Goal: Task Accomplishment & Management: Manage account settings

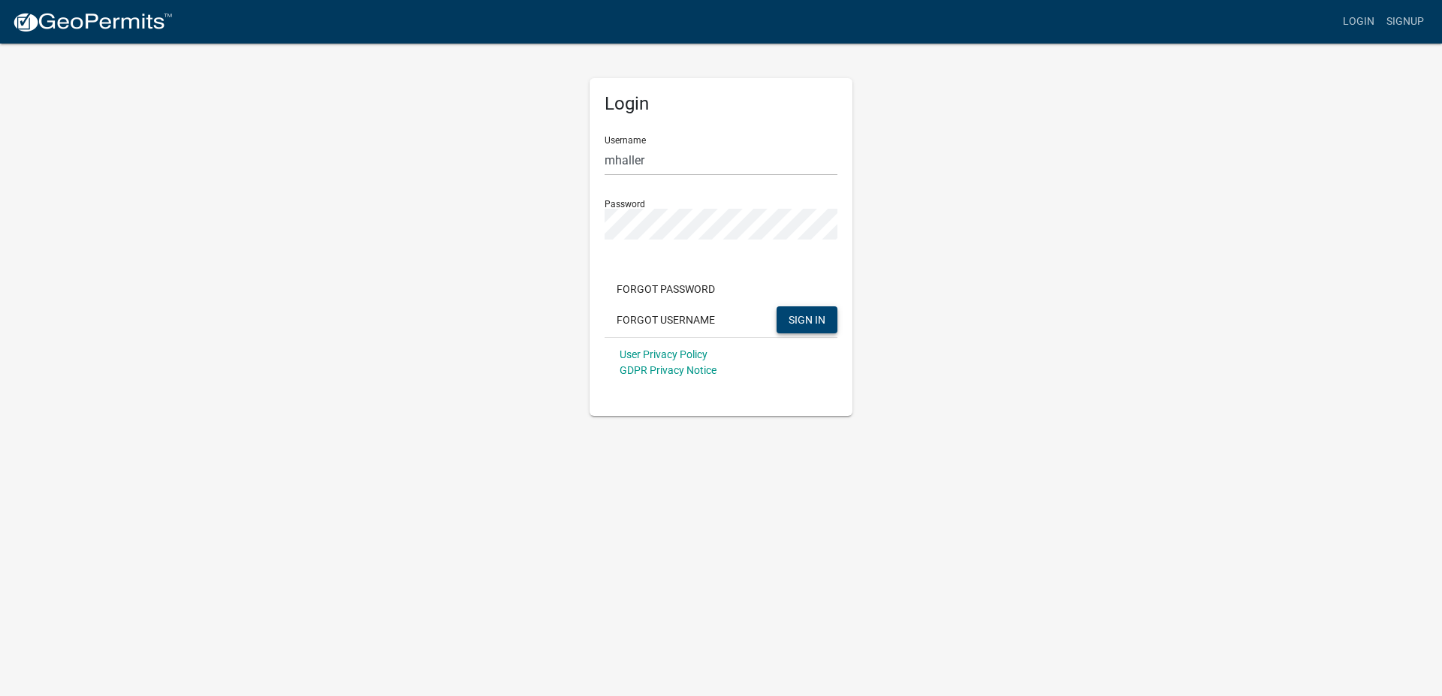
click at [807, 328] on button "SIGN IN" at bounding box center [807, 320] width 61 height 27
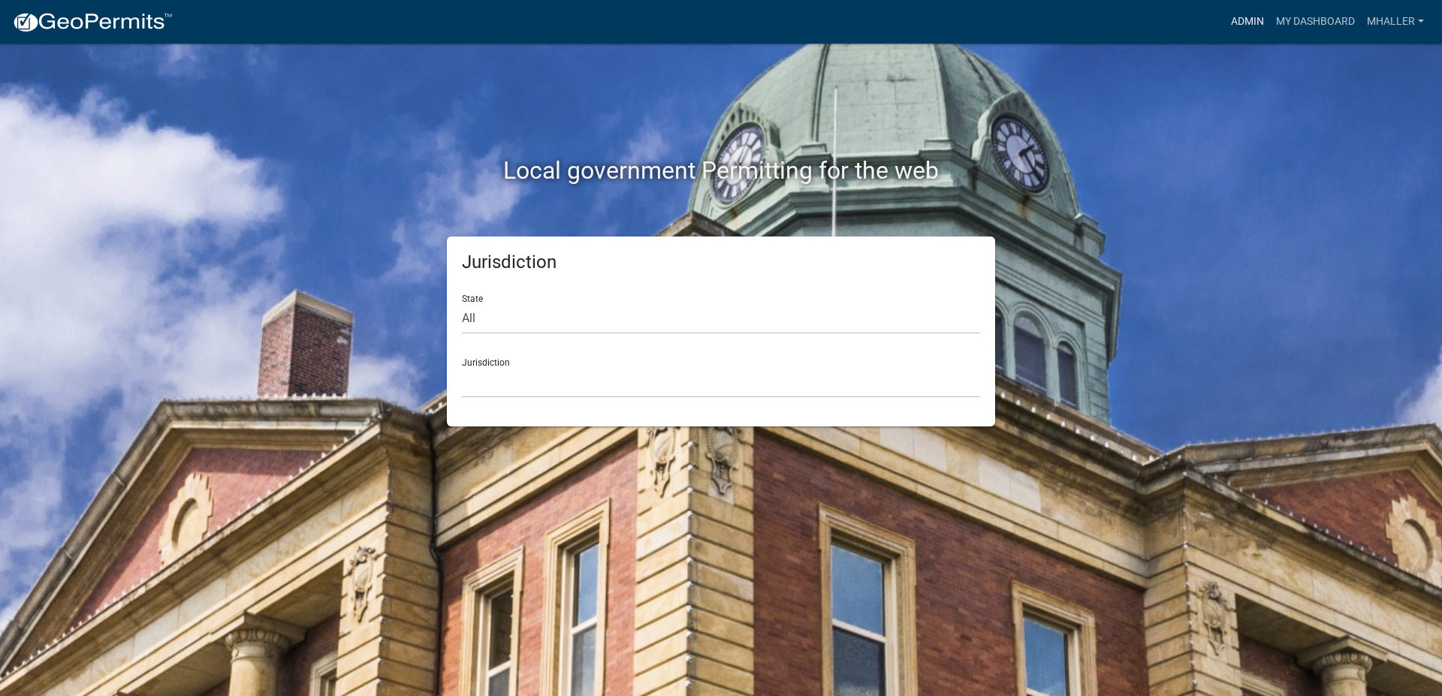
click at [1240, 21] on link "Admin" at bounding box center [1247, 22] width 45 height 29
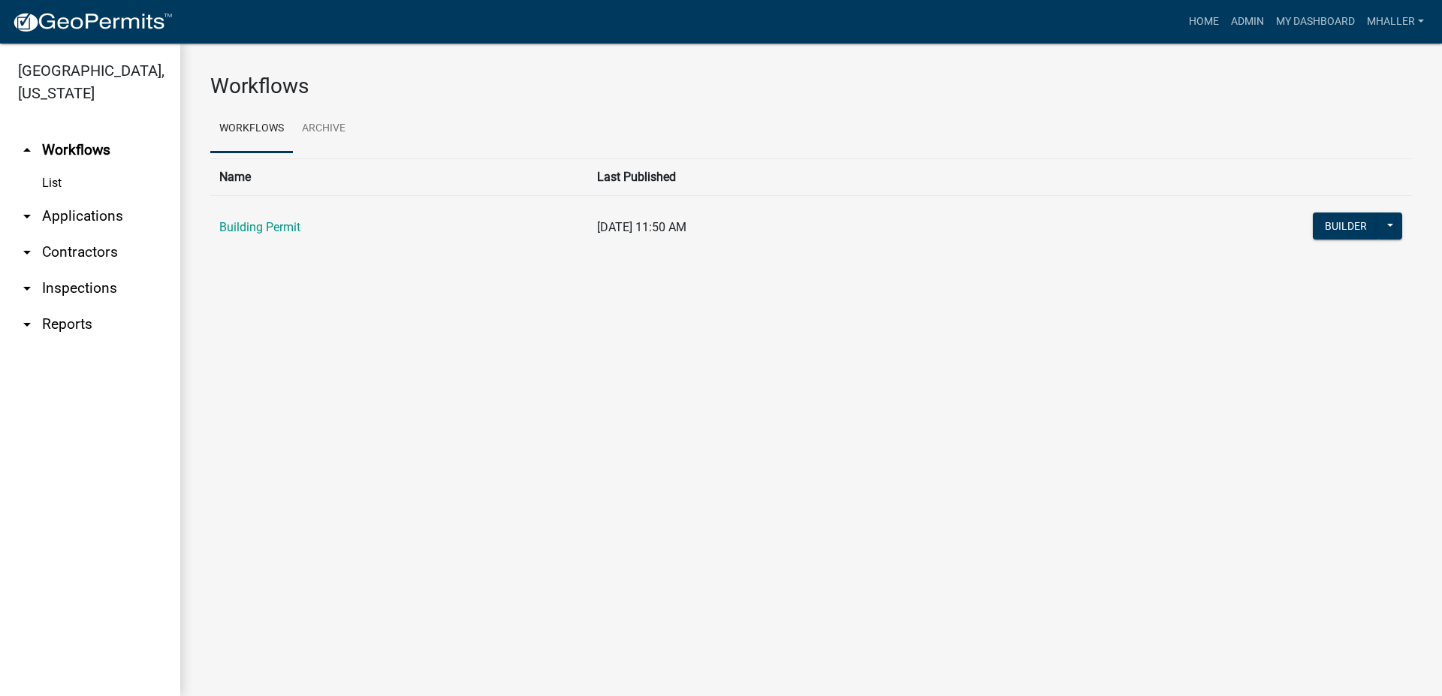
click at [71, 198] on link "arrow_drop_down Applications" at bounding box center [90, 216] width 180 height 36
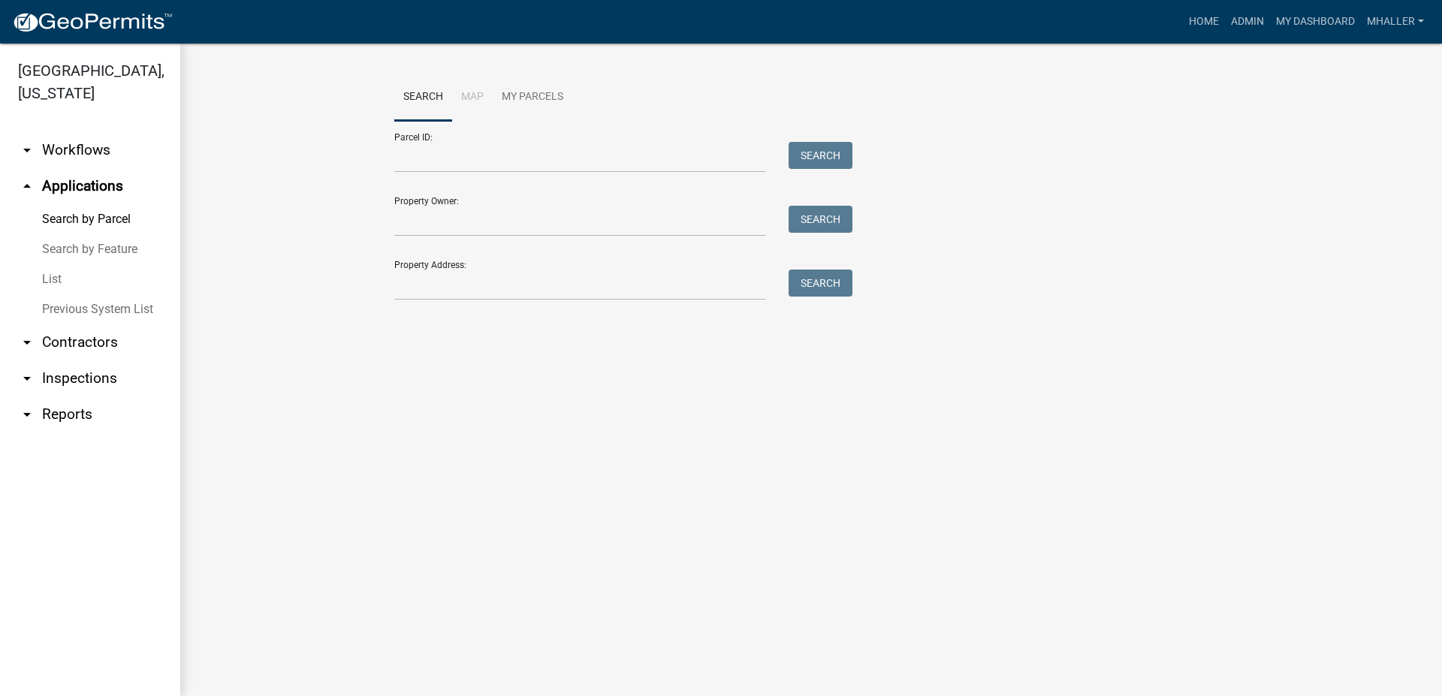
click at [49, 264] on link "List" at bounding box center [90, 279] width 180 height 30
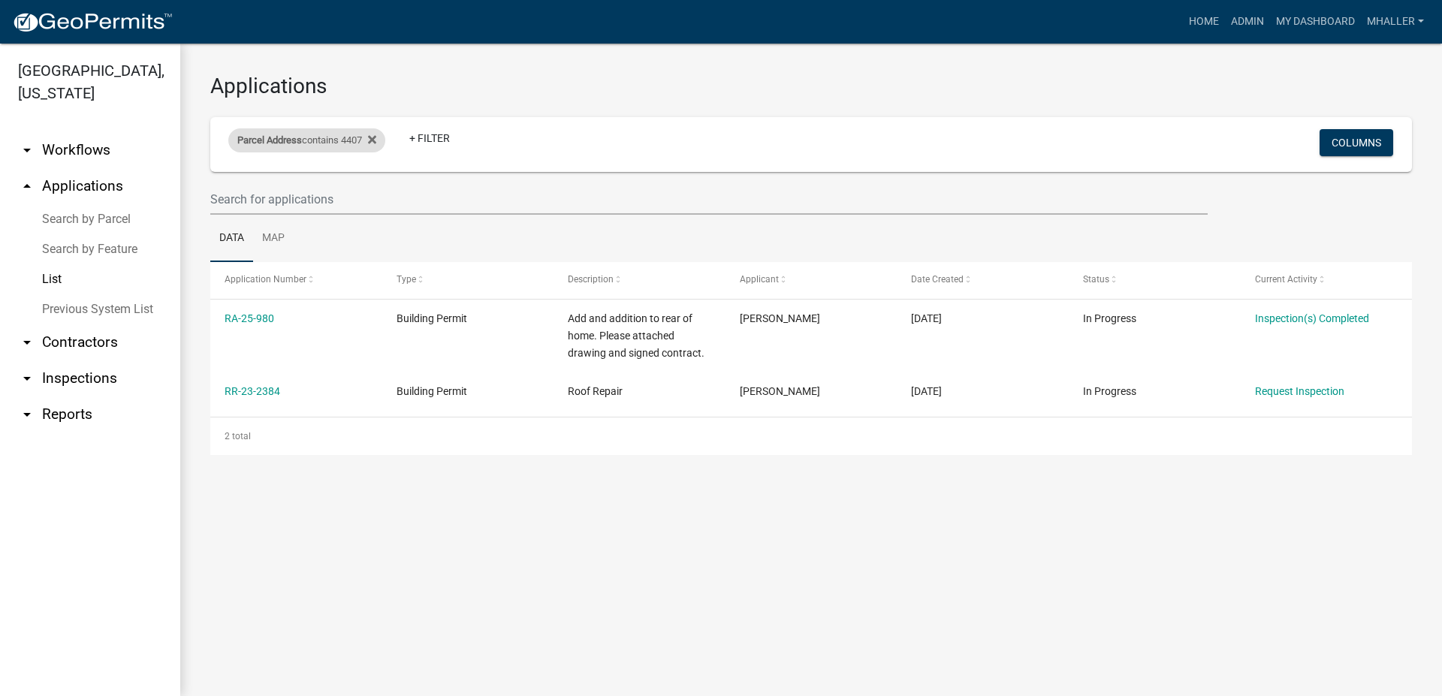
click at [340, 138] on div "Parcel Address contains 4407 Remove this filter" at bounding box center [306, 140] width 157 height 24
drag, startPoint x: 307, startPoint y: 197, endPoint x: 173, endPoint y: 195, distance: 133.7
click at [240, 195] on input "4407" at bounding box center [308, 195] width 137 height 31
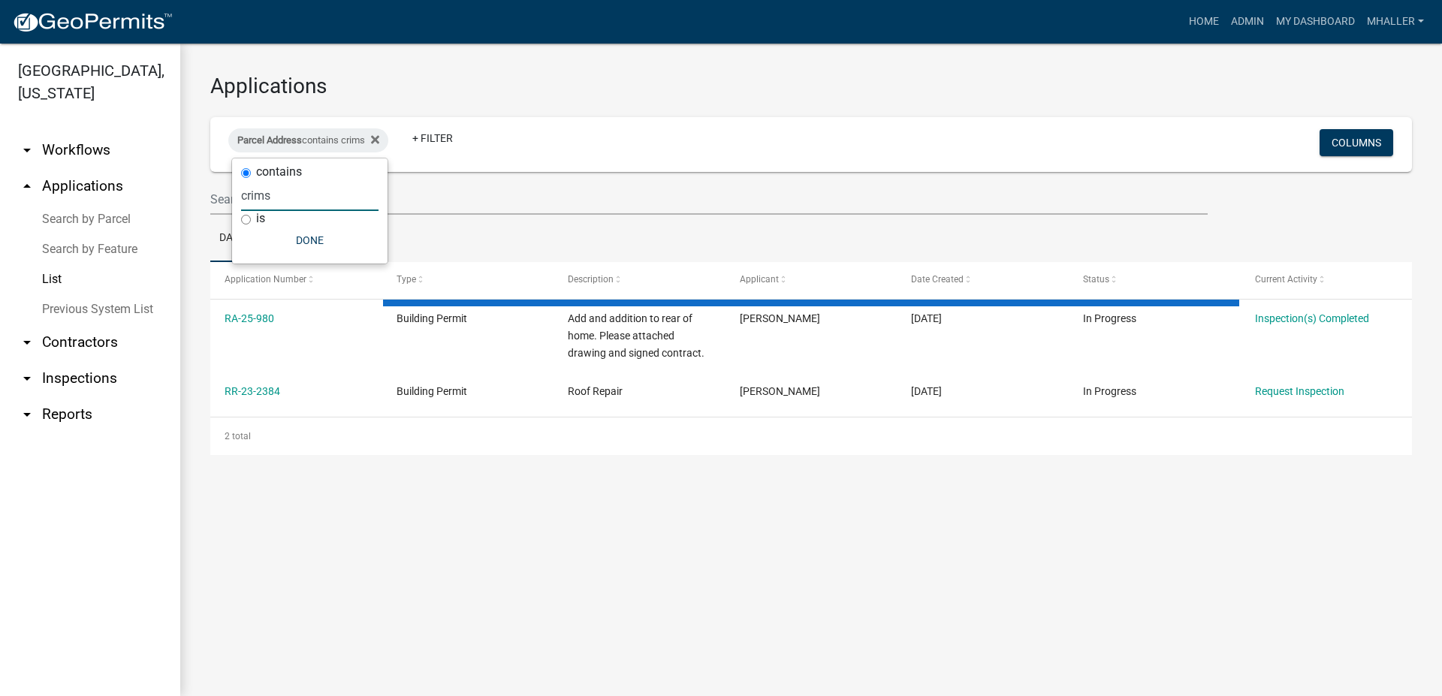
type input "crimso"
select select "1: 25"
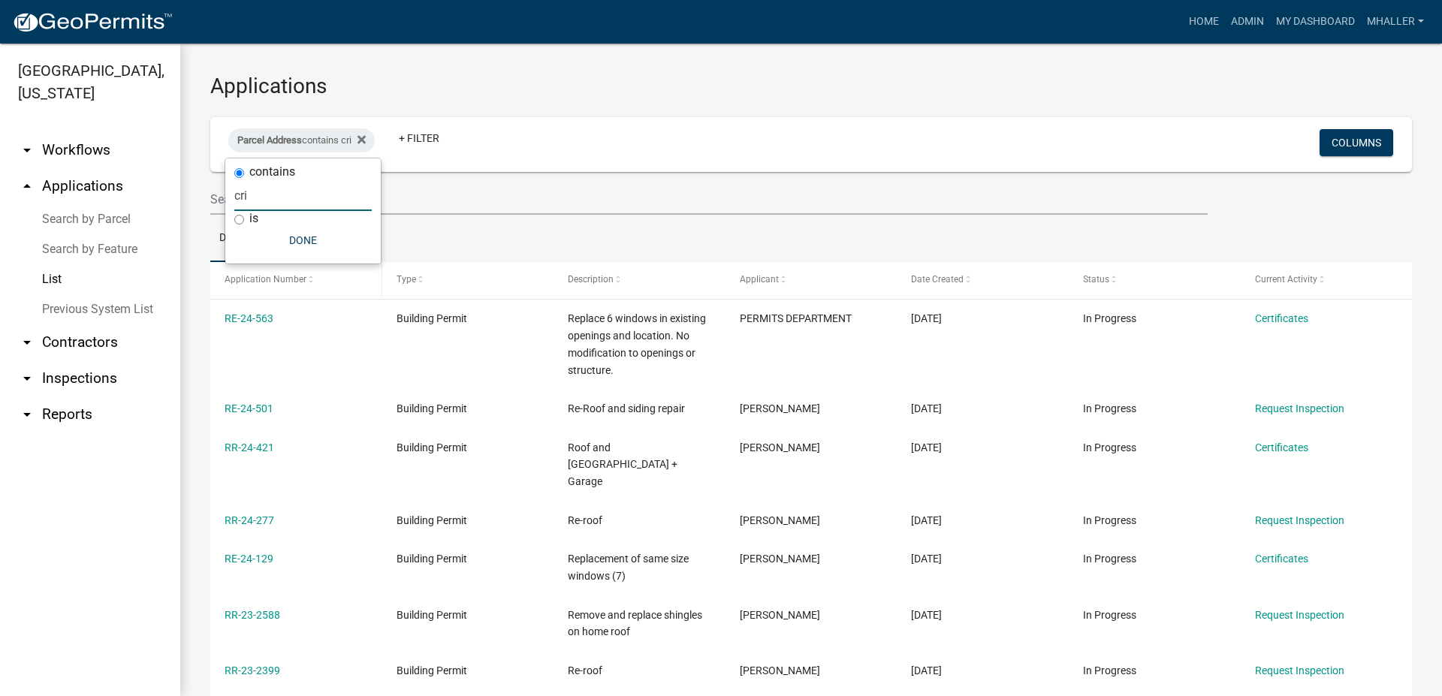
type input "cr"
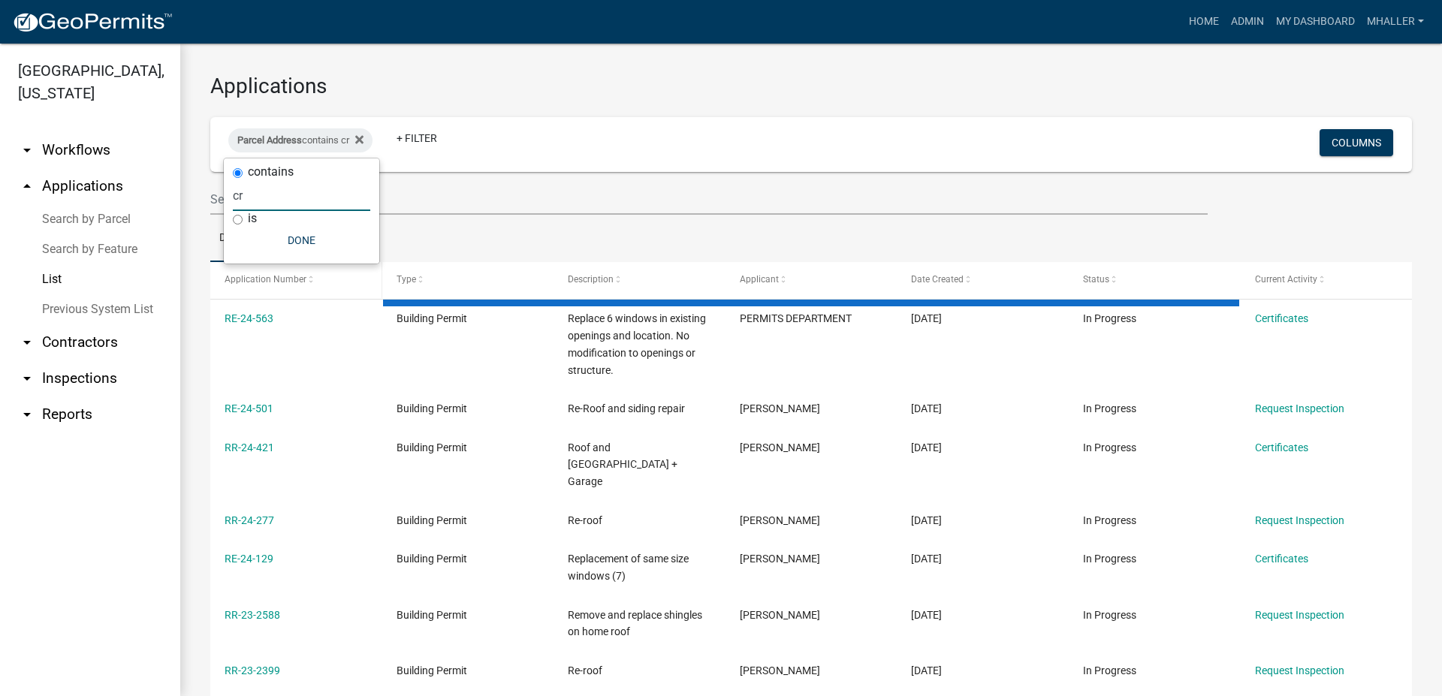
select select "1: 25"
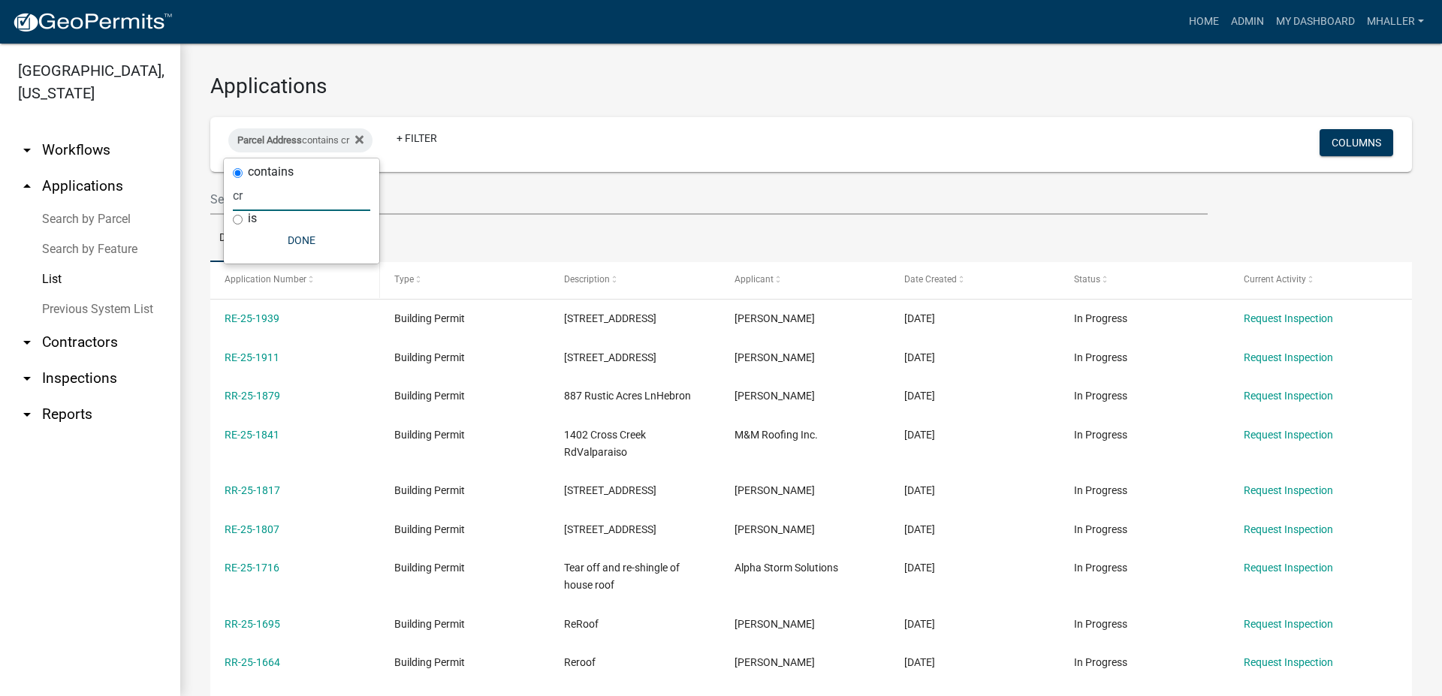
type input "c"
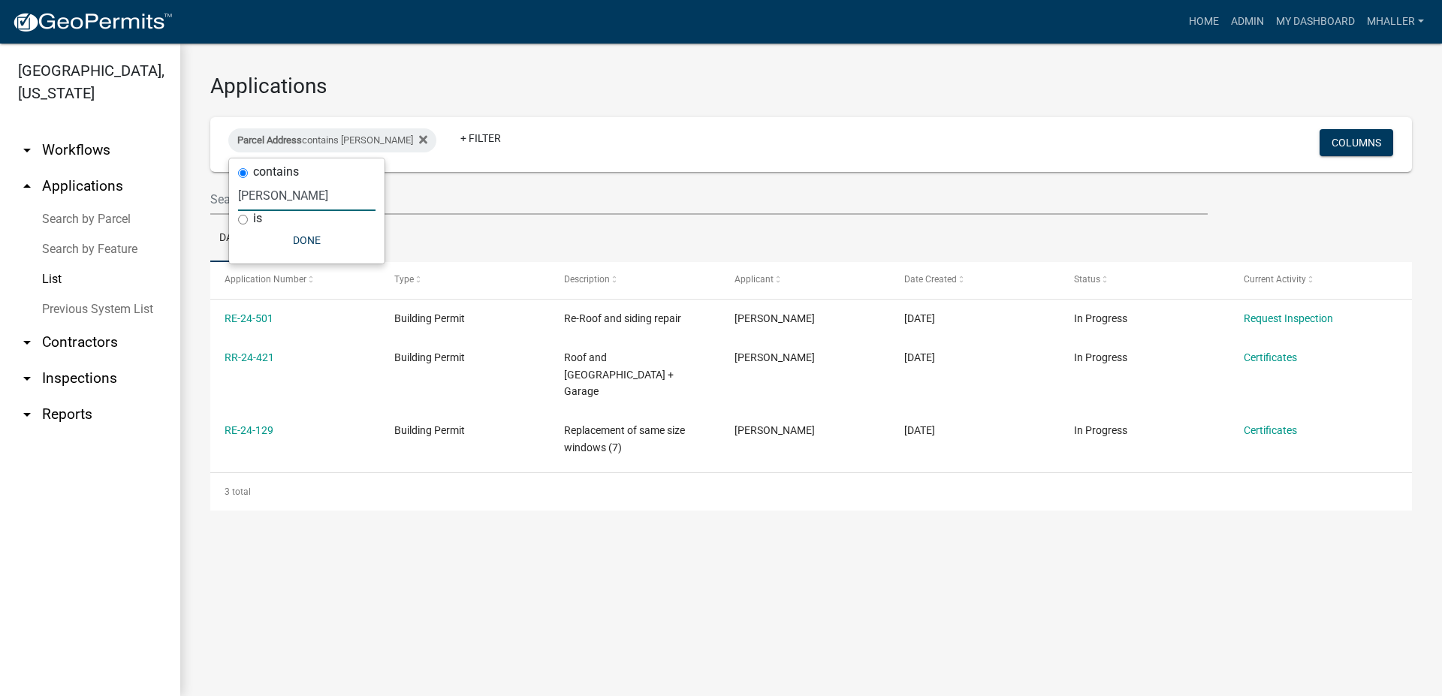
type input "[PERSON_NAME]"
click at [437, 538] on main "Applications Parcel Address contains [PERSON_NAME] + Filter Columns Data Map Ap…" at bounding box center [811, 370] width 1262 height 653
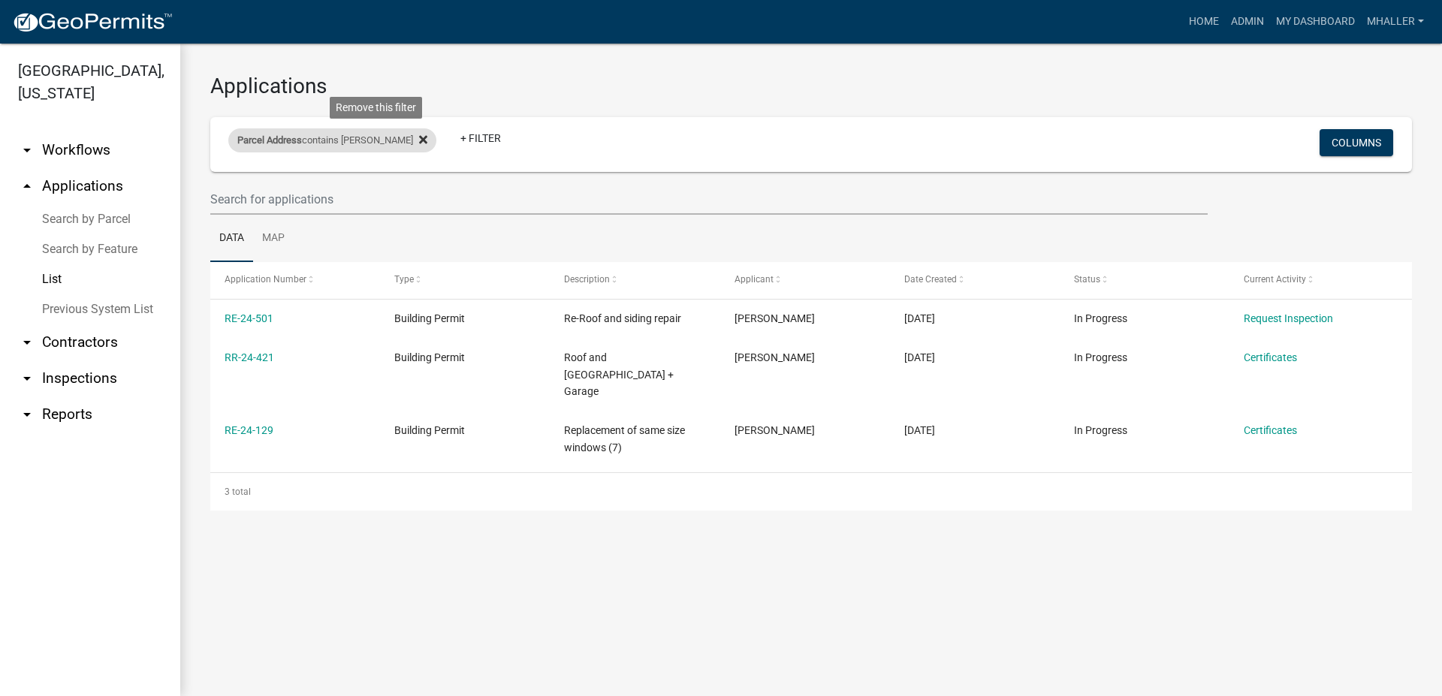
click at [419, 140] on icon at bounding box center [423, 140] width 8 height 12
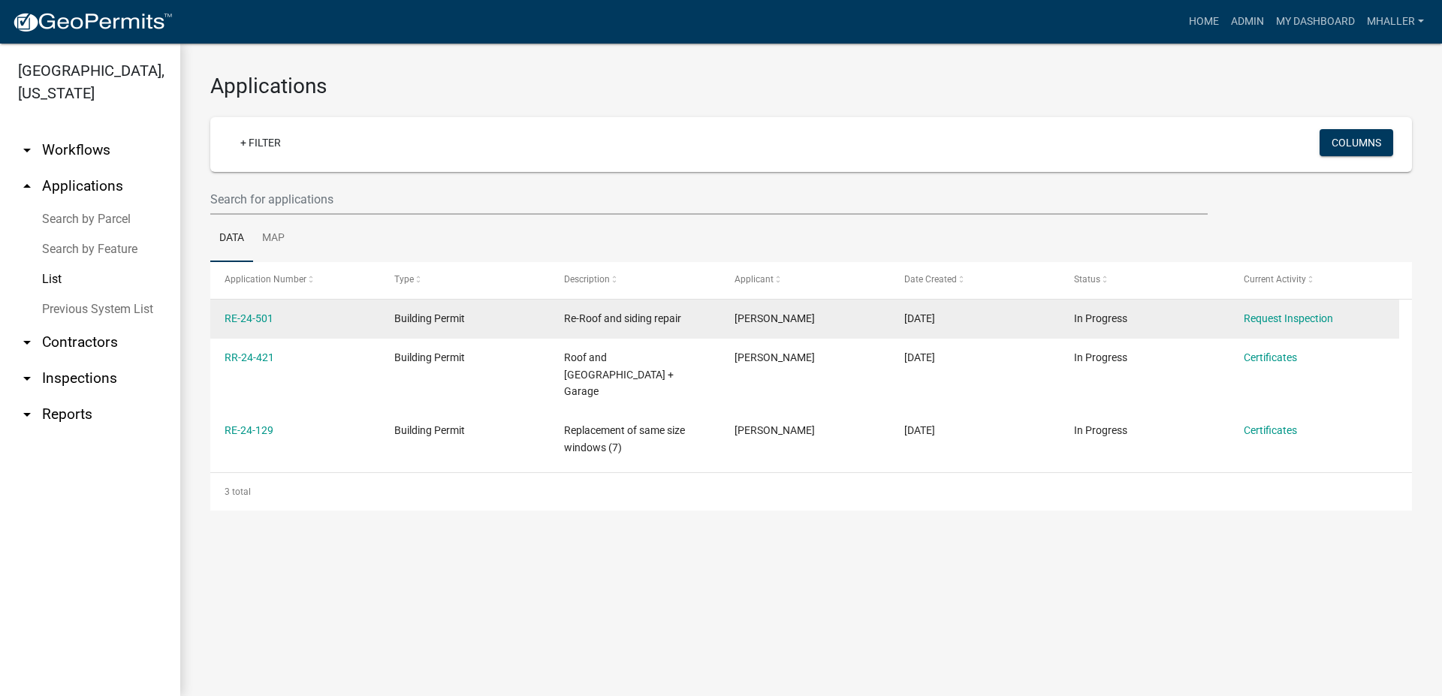
select select "1: 25"
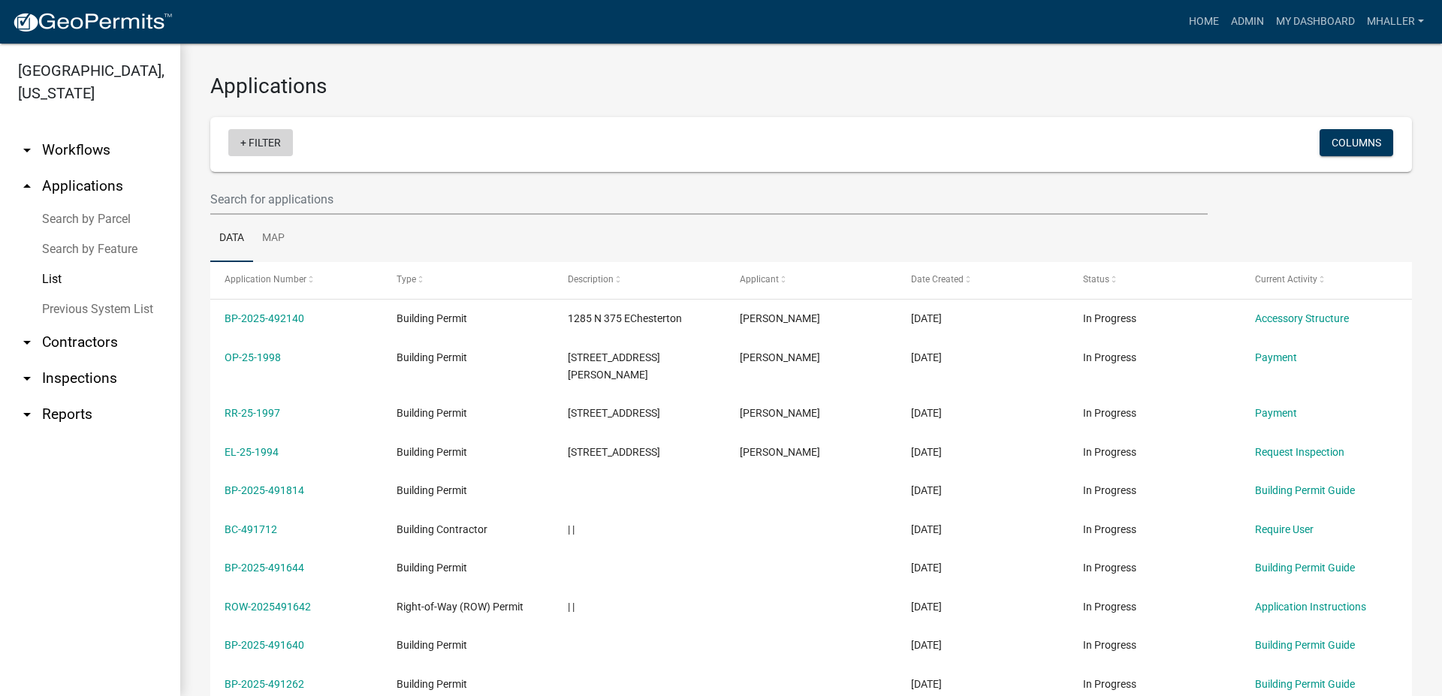
click at [272, 144] on link "+ Filter" at bounding box center [260, 142] width 65 height 27
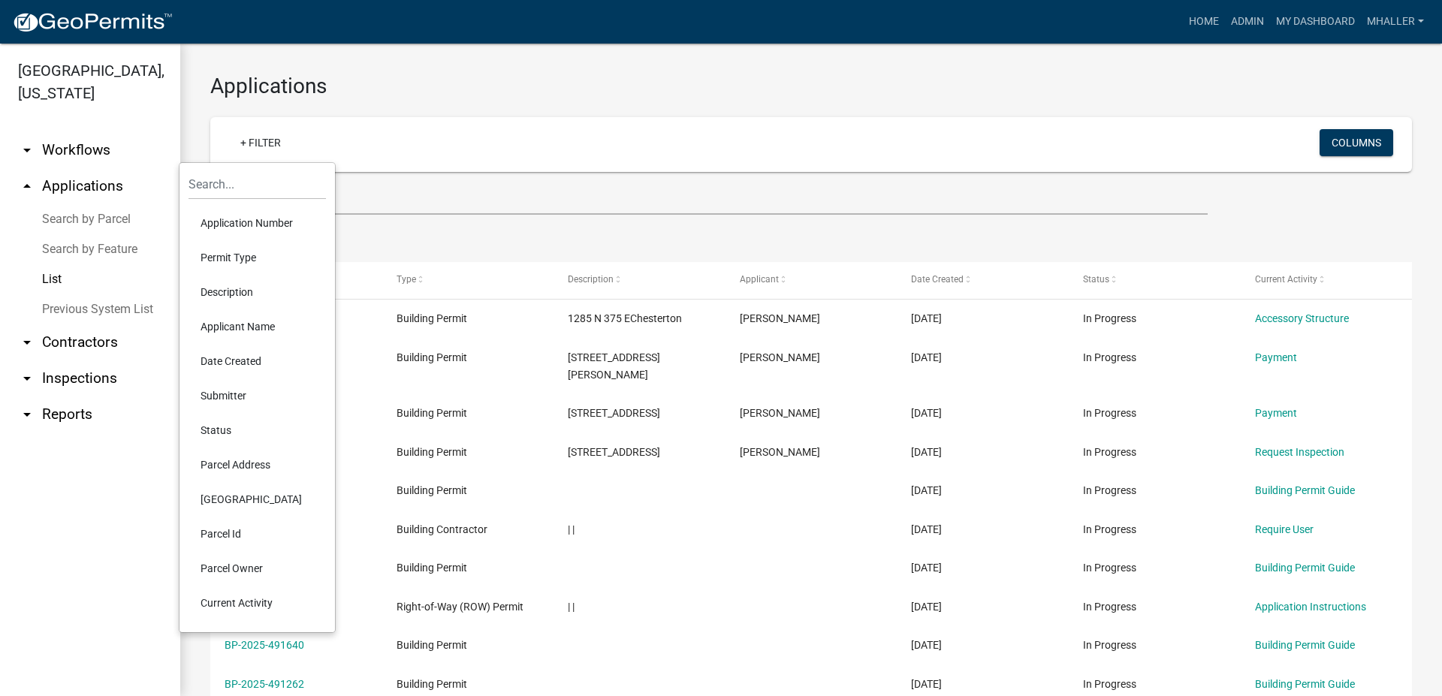
click at [219, 469] on li "Parcel Address" at bounding box center [257, 465] width 137 height 35
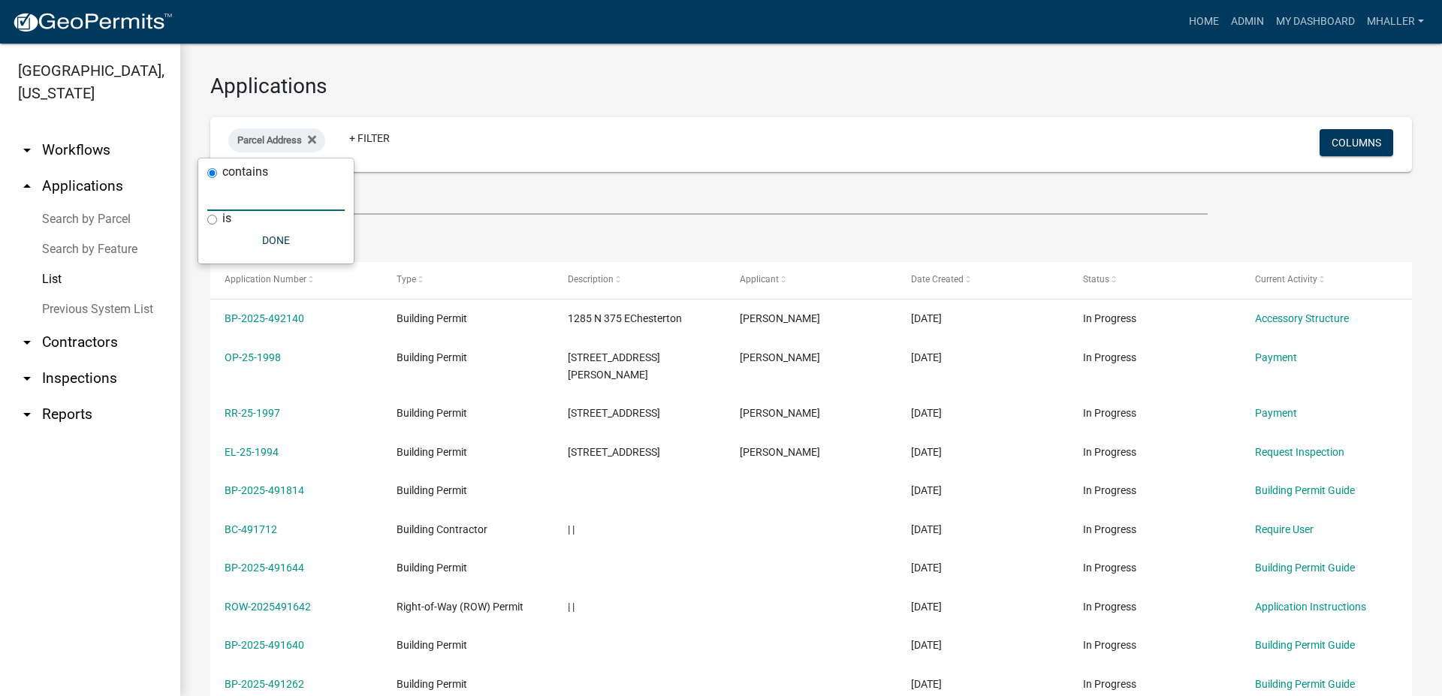
click at [243, 192] on input "text" at bounding box center [275, 195] width 137 height 31
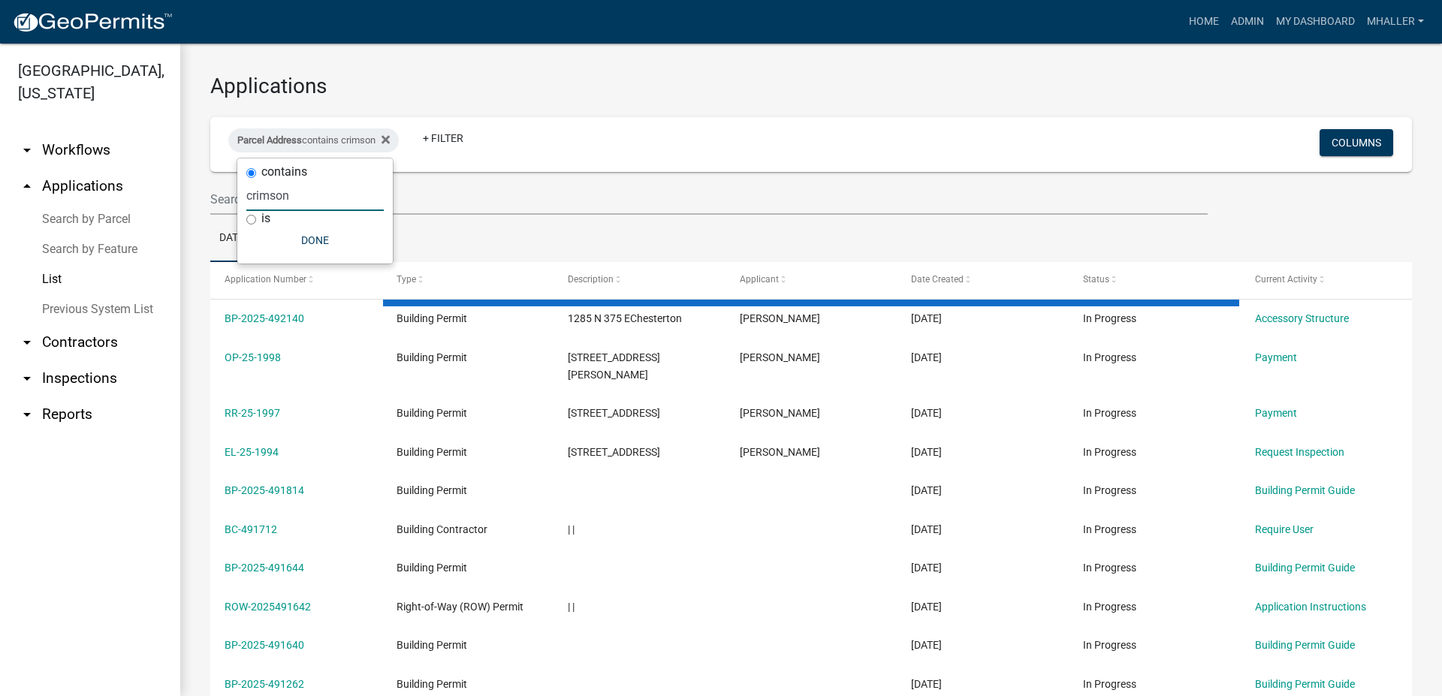
type input "crimson"
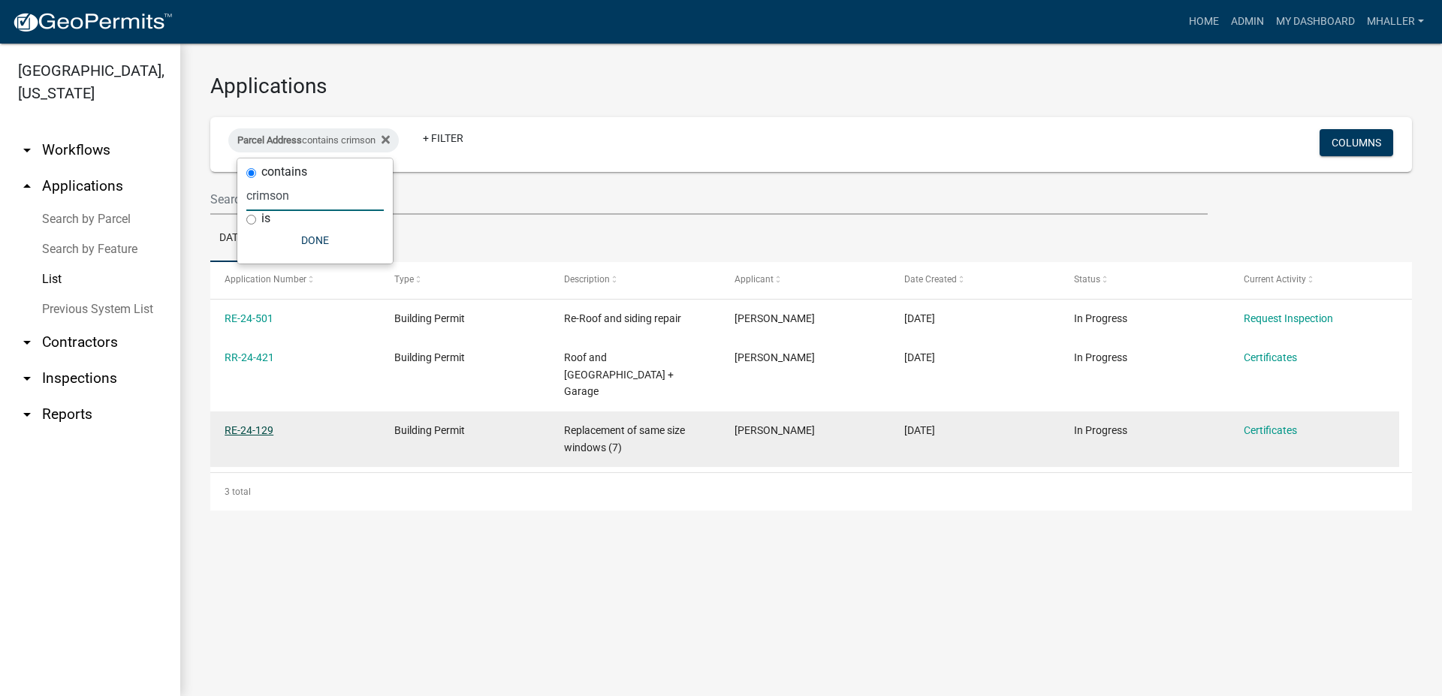
click at [241, 424] on link "RE-24-129" at bounding box center [249, 430] width 49 height 12
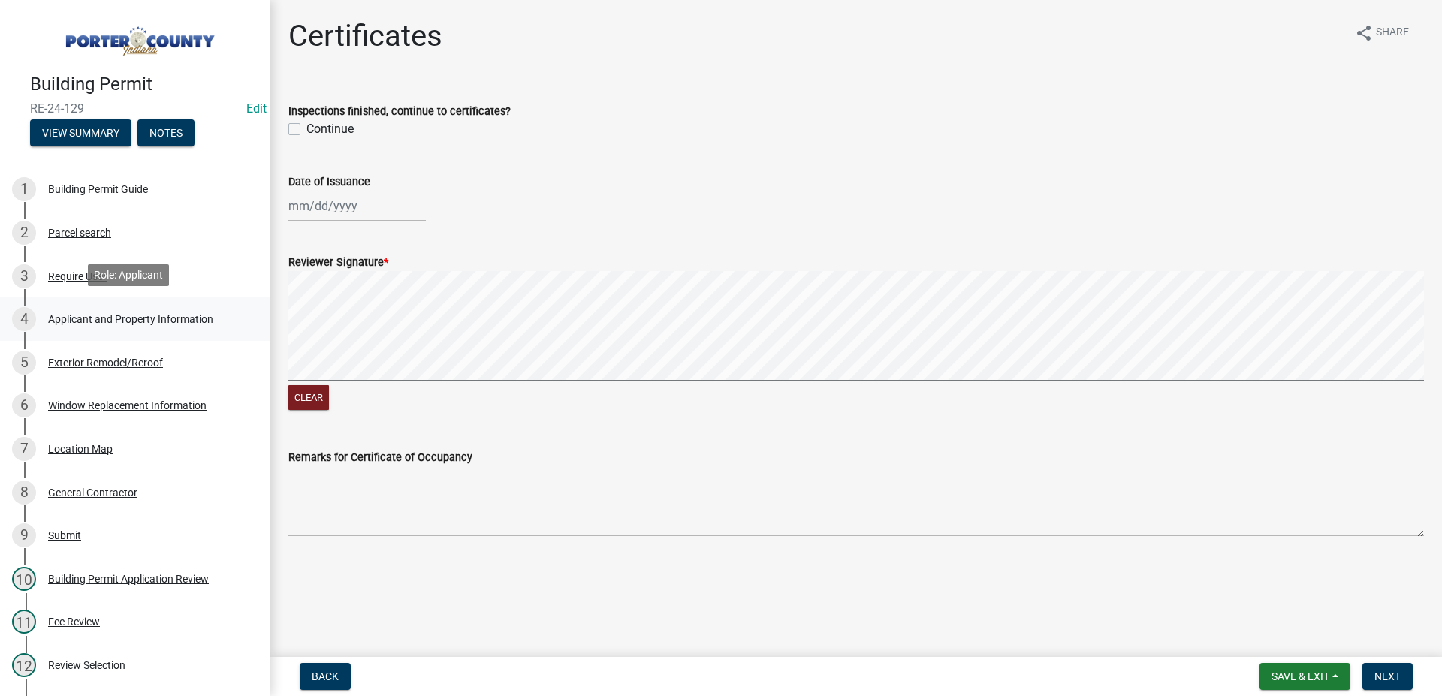
click at [85, 314] on div "Applicant and Property Information" at bounding box center [130, 319] width 165 height 11
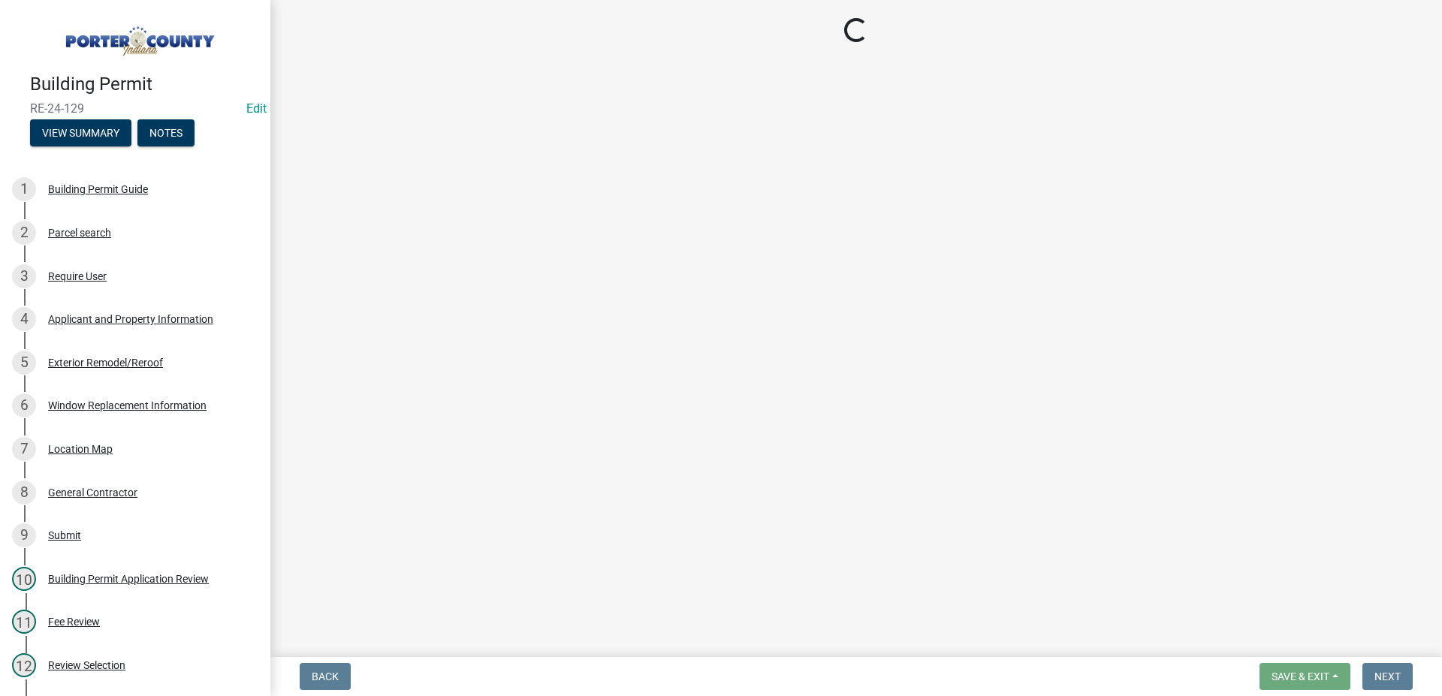
select select "6f5aa9ae-62ac-41bd-979a-9c71eae504cc"
select select "ad46db9b-b68a-4590-8d08-f4fb10f3ead6"
select select "0d764019-f1ff-4f3b-9299-33f0d080acc7"
